Goal: Check status: Check status

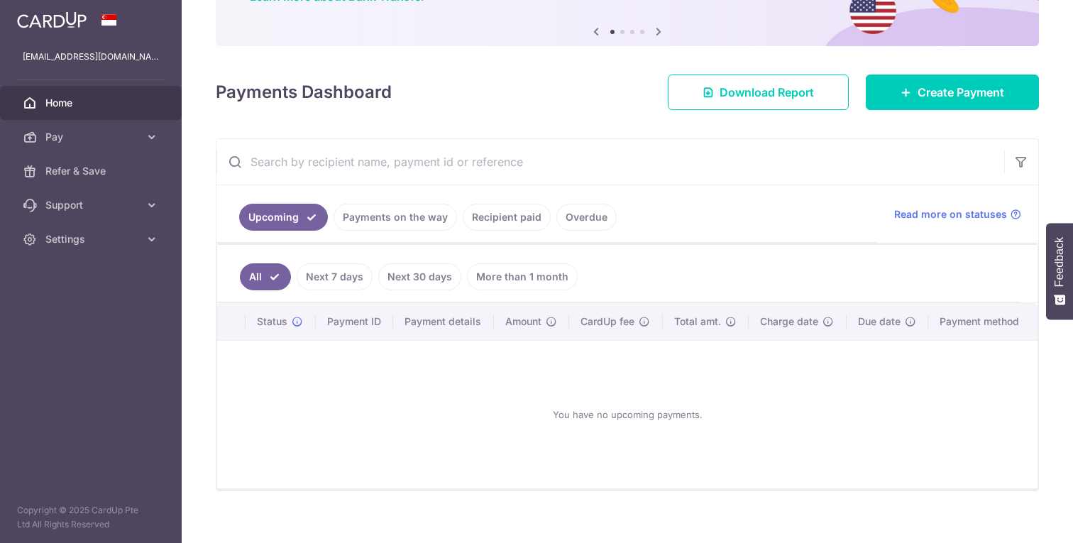
click at [418, 224] on link "Payments on the way" at bounding box center [396, 217] width 124 height 27
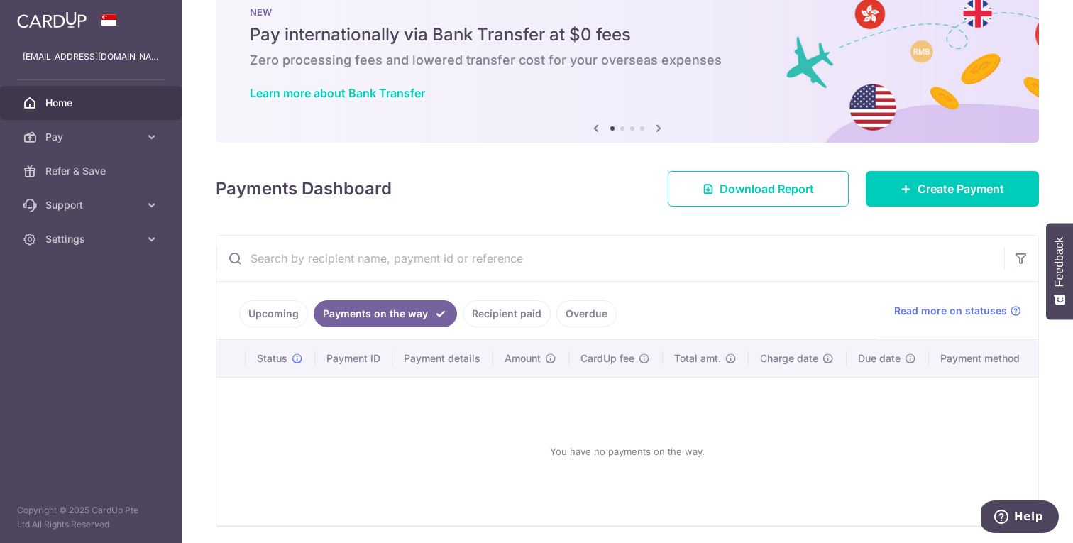
click at [488, 318] on link "Recipient paid" at bounding box center [507, 313] width 88 height 27
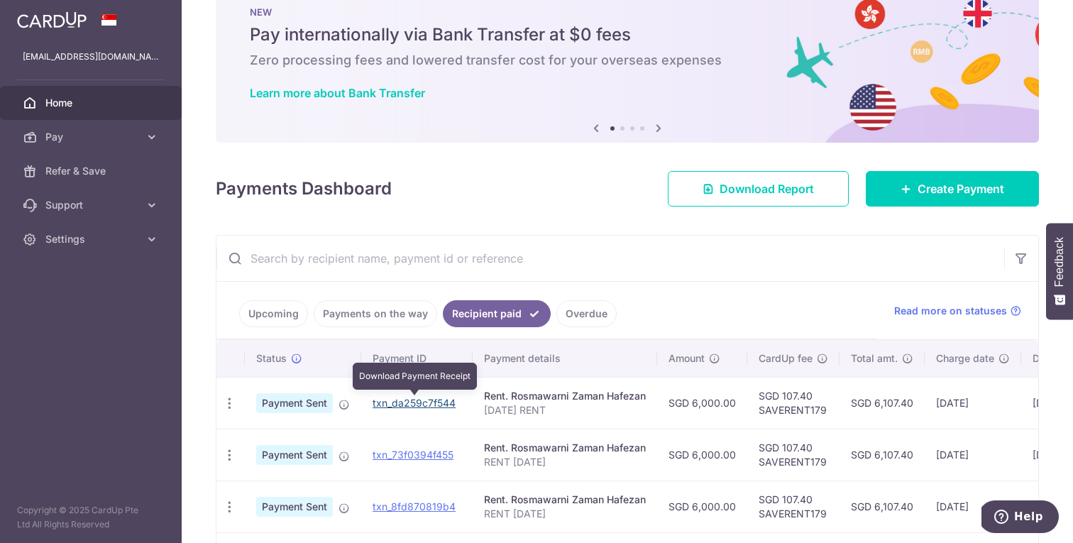
click at [400, 400] on link "txn_da259c7f544" at bounding box center [414, 403] width 83 height 12
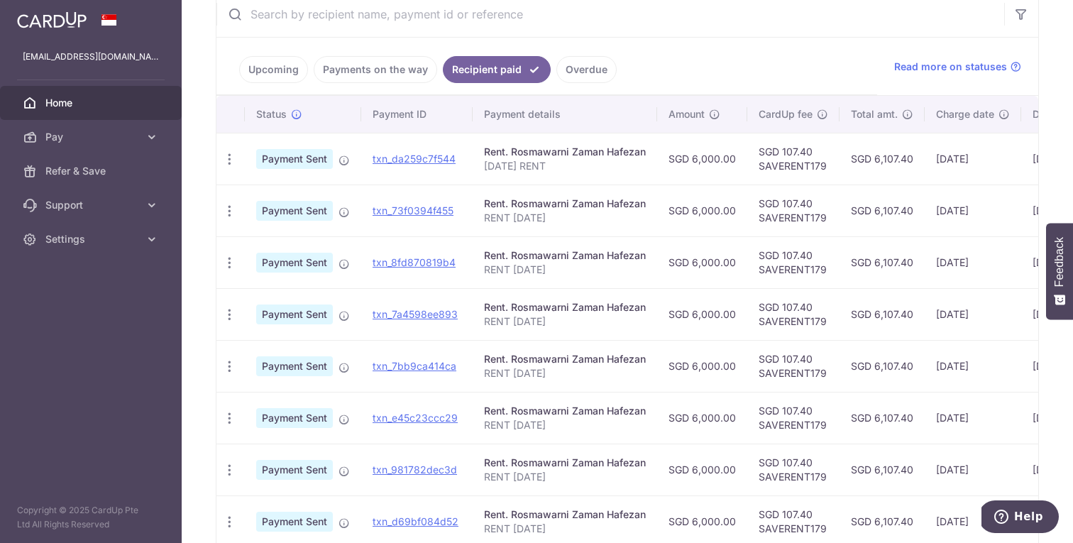
click at [373, 74] on link "Payments on the way" at bounding box center [376, 69] width 124 height 27
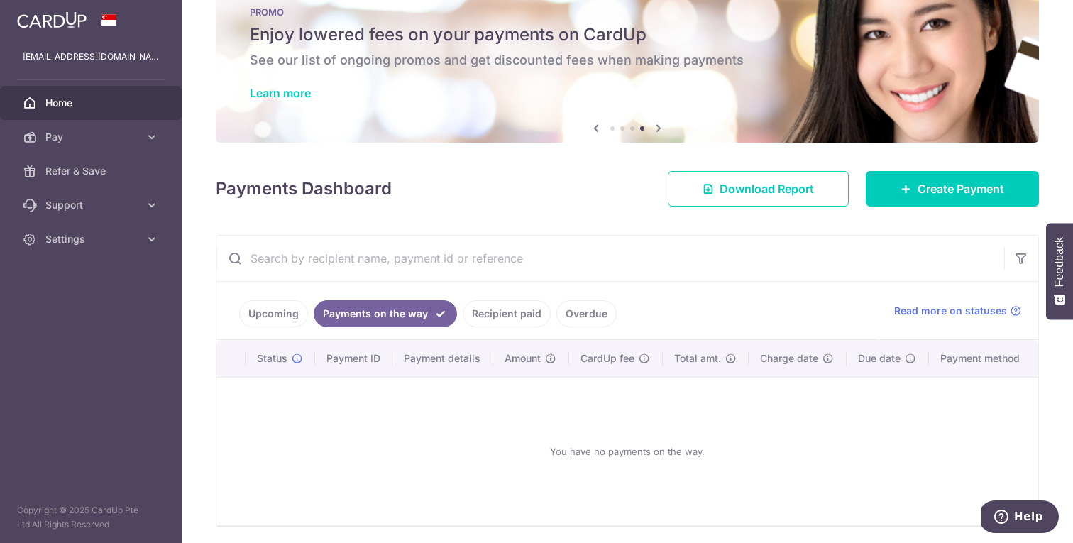
click at [283, 322] on link "Upcoming" at bounding box center [273, 313] width 69 height 27
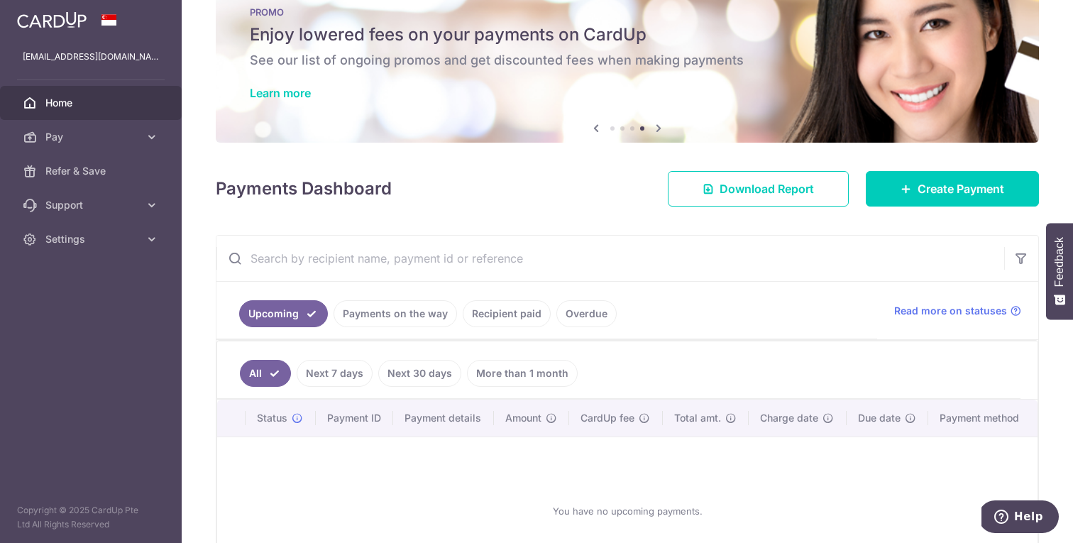
click at [447, 313] on link "Payments on the way" at bounding box center [396, 313] width 124 height 27
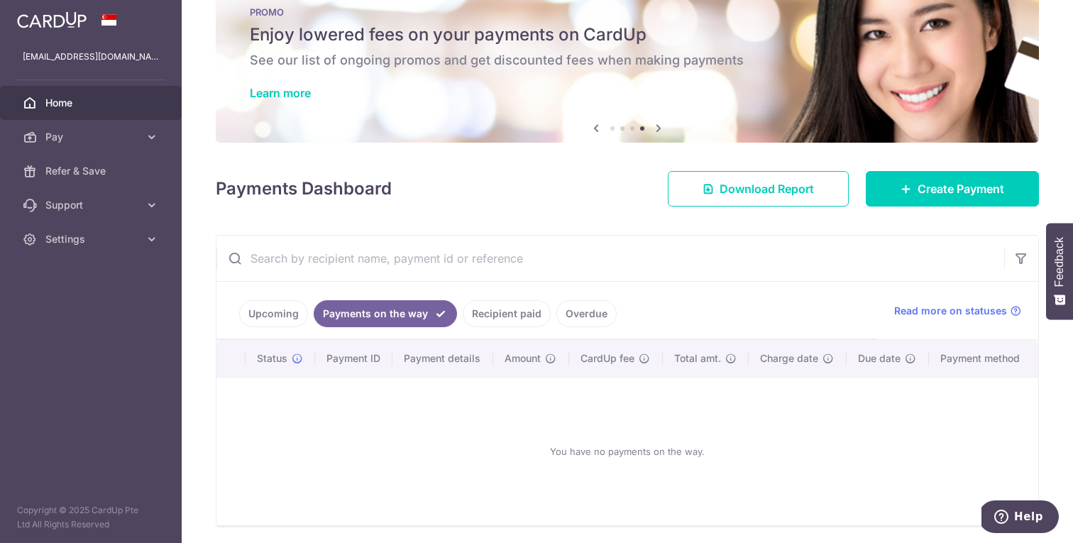
click at [491, 314] on link "Recipient paid" at bounding box center [507, 313] width 88 height 27
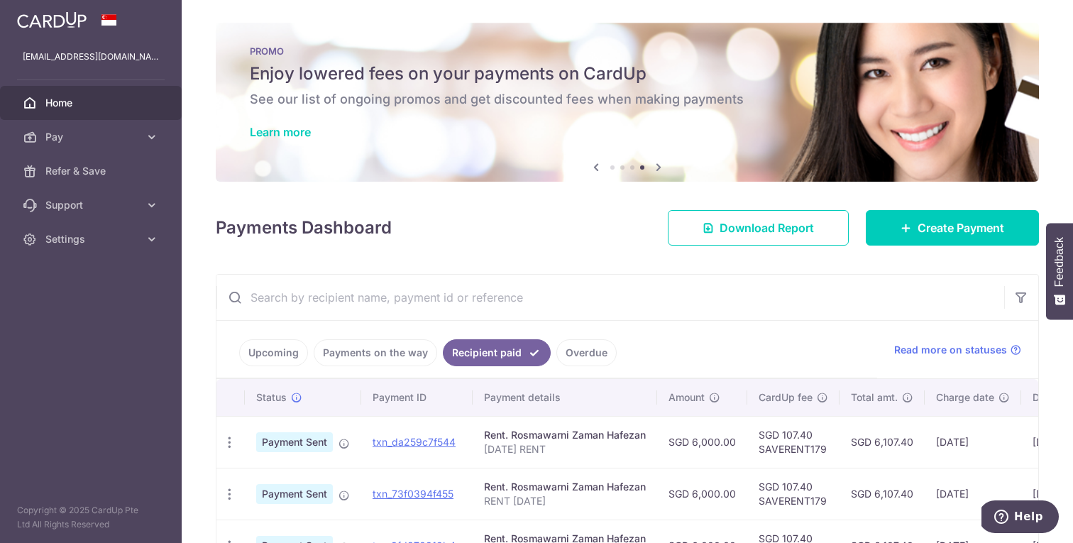
scroll to position [0, 0]
